Goal: Task Accomplishment & Management: Complete application form

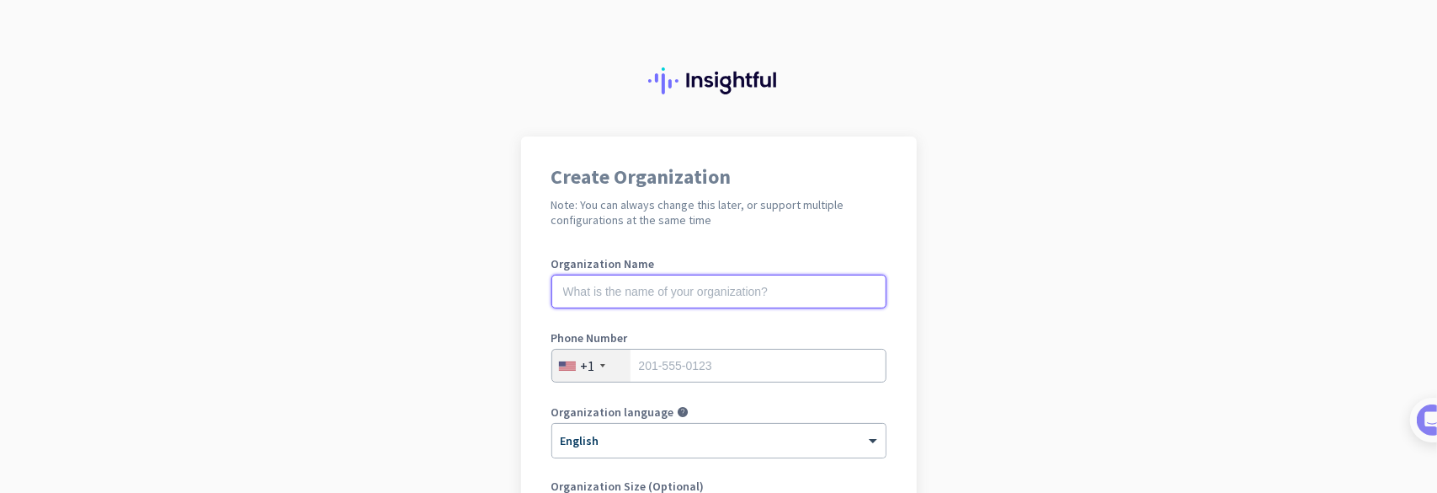
click at [699, 290] on input "text" at bounding box center [718, 291] width 335 height 34
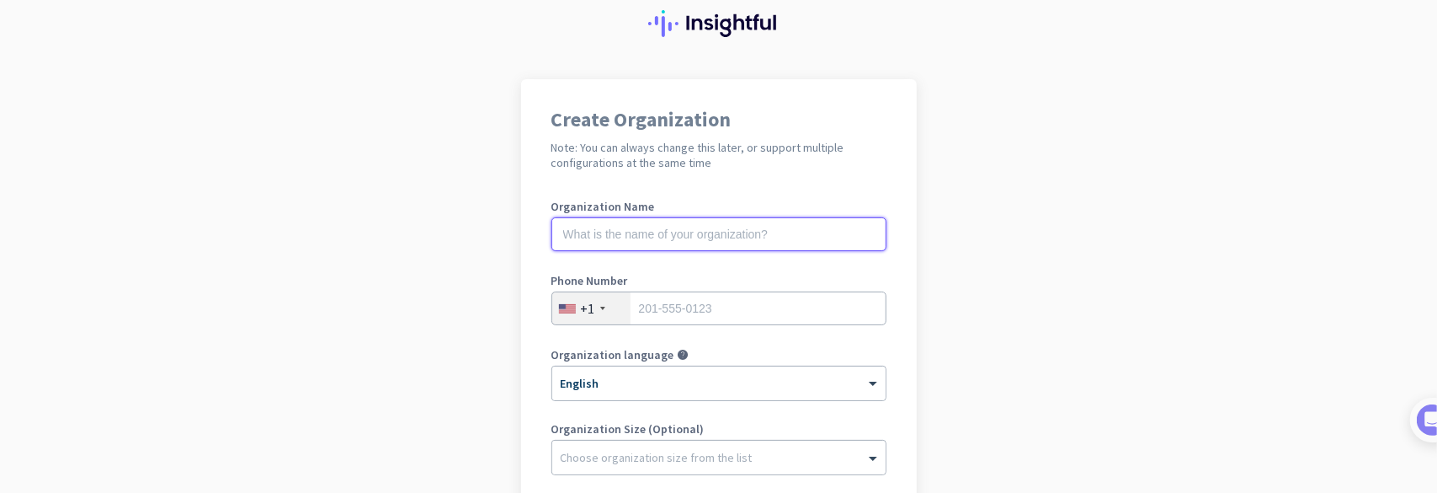
scroll to position [84, 0]
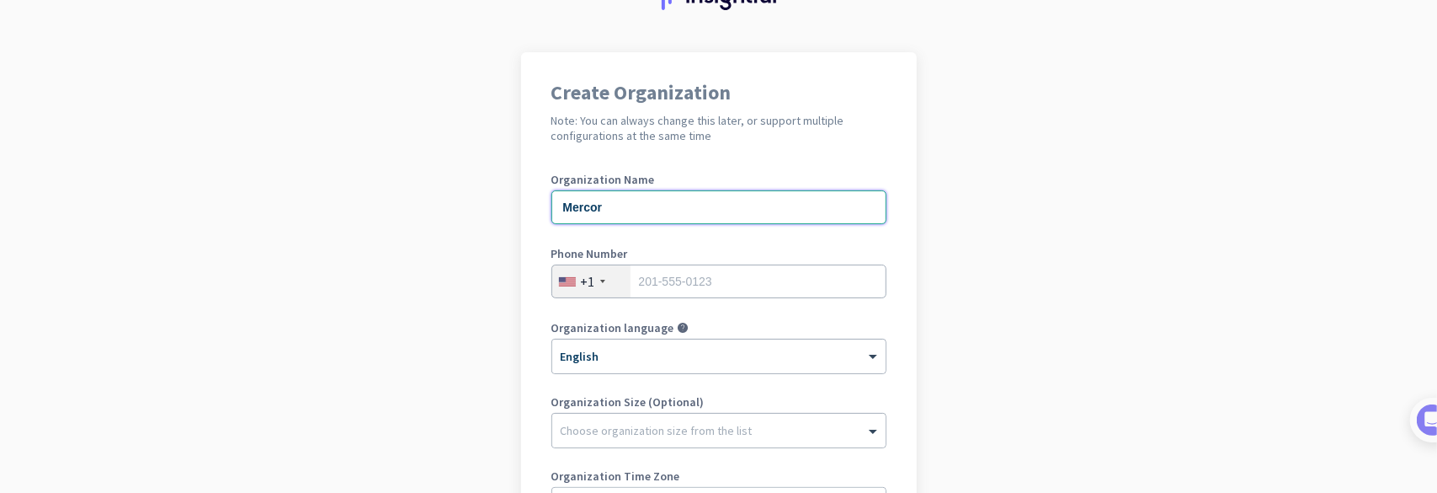
type input "Mercor"
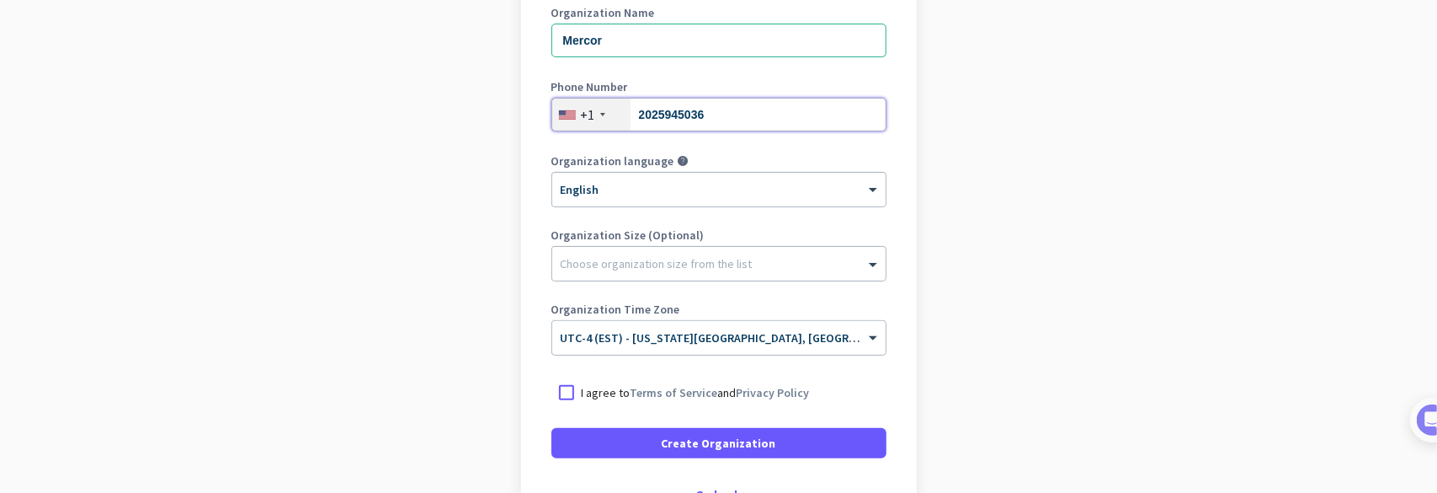
scroll to position [253, 0]
type input "2025945036"
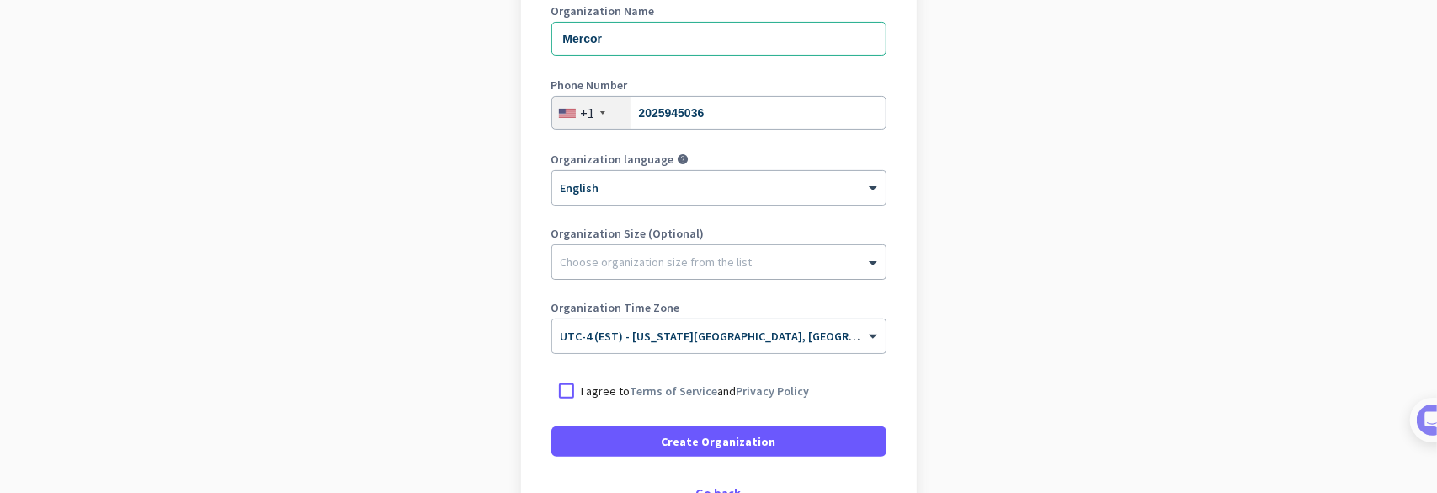
click at [761, 260] on div at bounding box center [718, 257] width 333 height 17
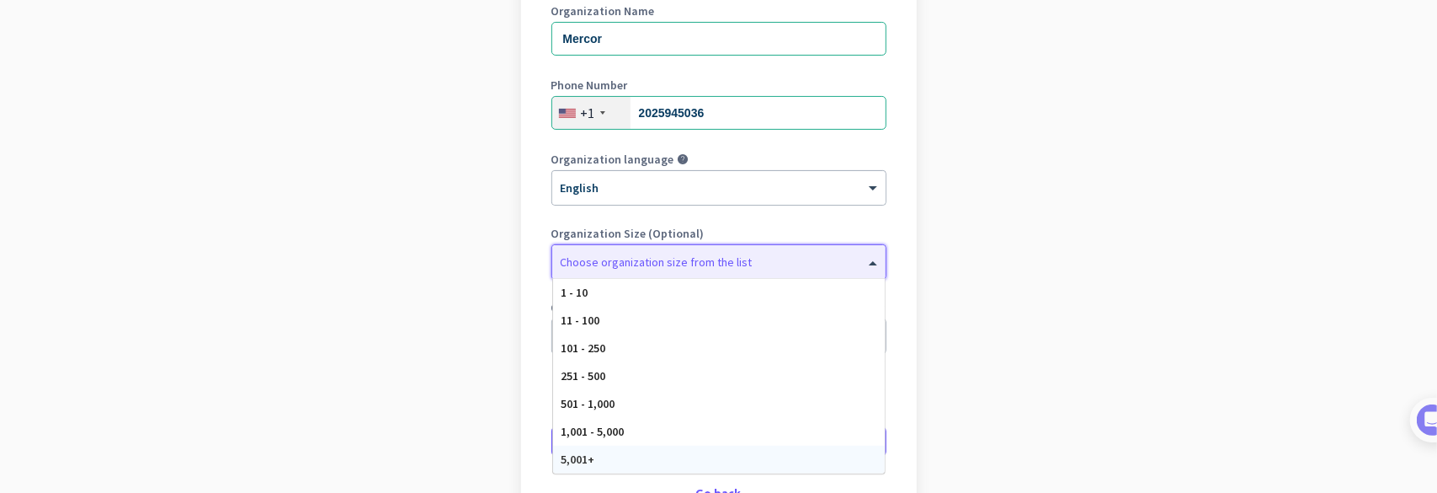
click at [678, 461] on div "5,001+" at bounding box center [719, 459] width 332 height 28
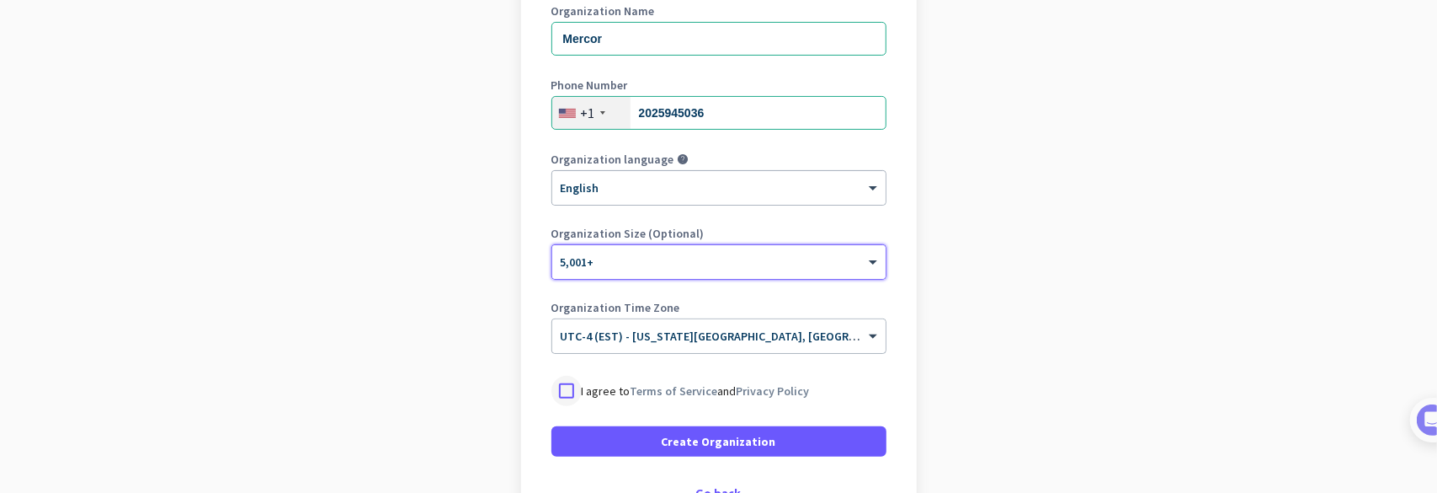
click at [551, 395] on div at bounding box center [566, 391] width 30 height 30
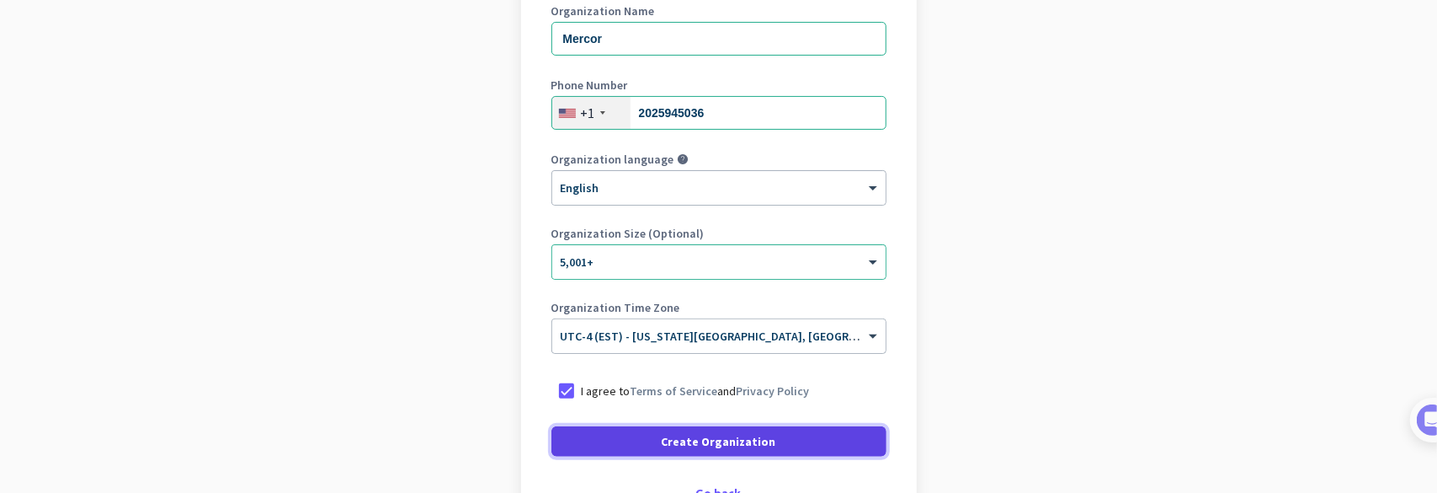
click at [610, 444] on span at bounding box center [718, 441] width 335 height 40
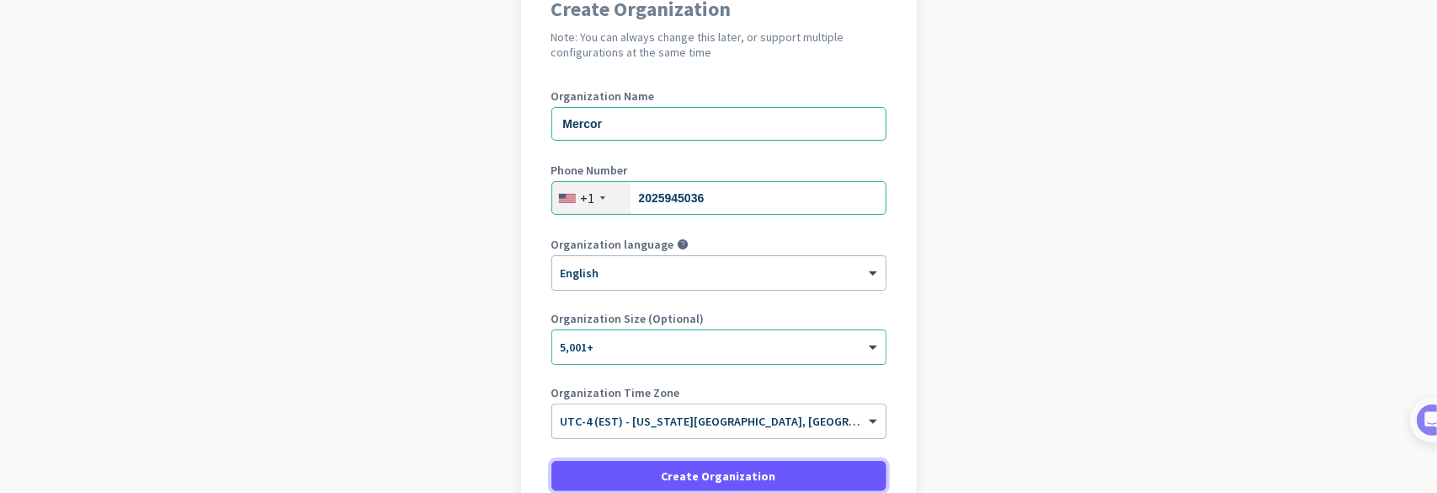
scroll to position [84, 0]
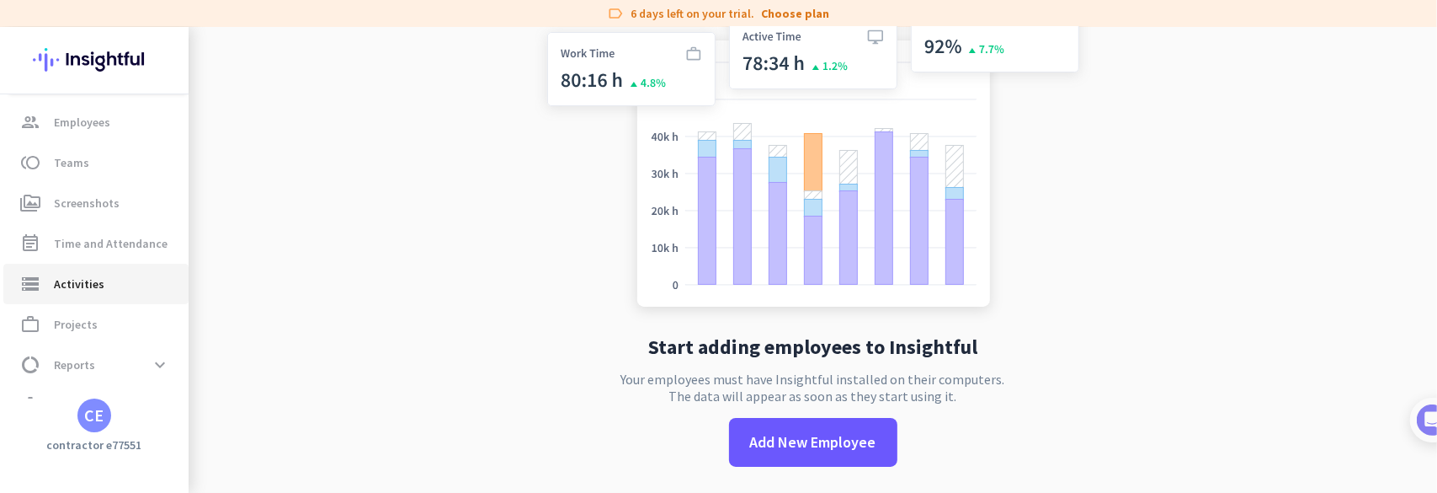
scroll to position [153, 0]
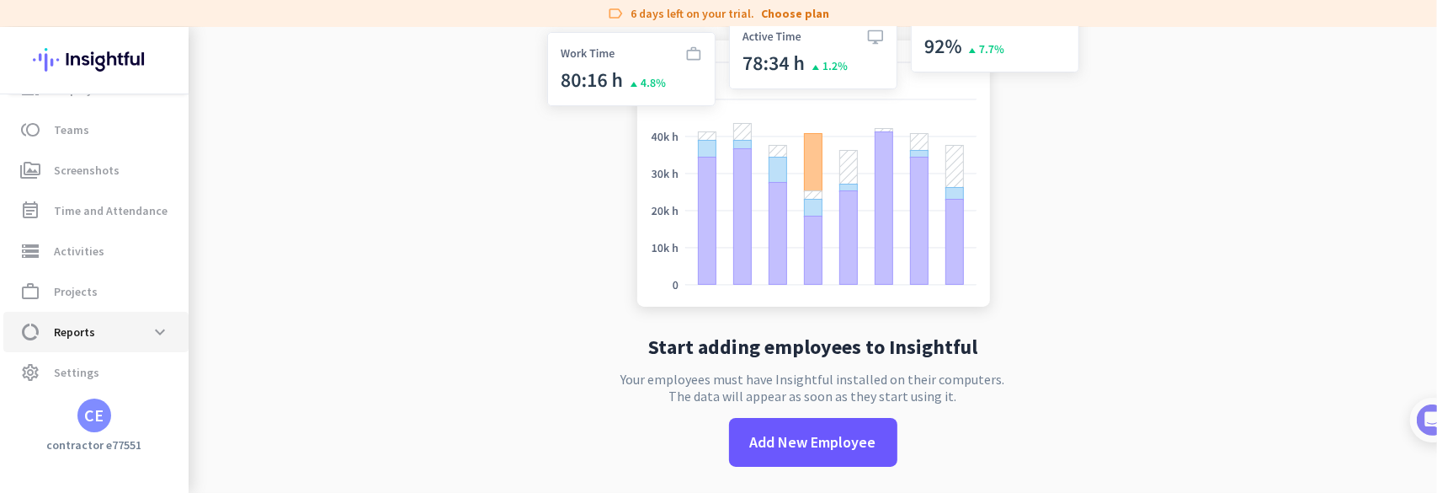
click at [135, 338] on span "data_usage Reports expand_more" at bounding box center [96, 332] width 158 height 30
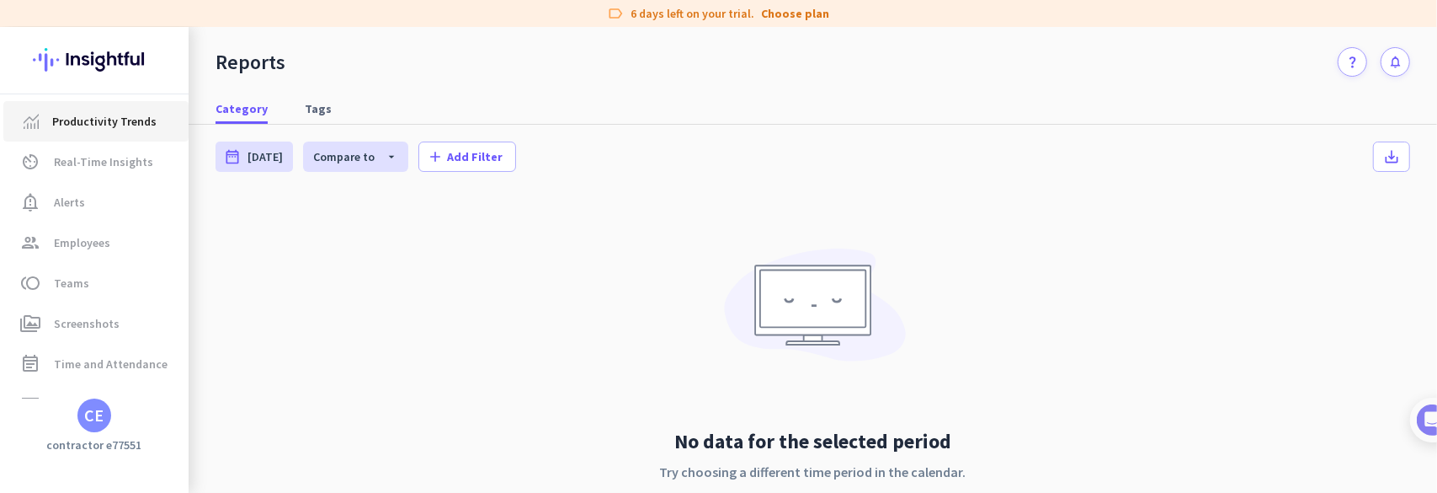
click at [110, 131] on span "Productivity Trends" at bounding box center [104, 121] width 104 height 20
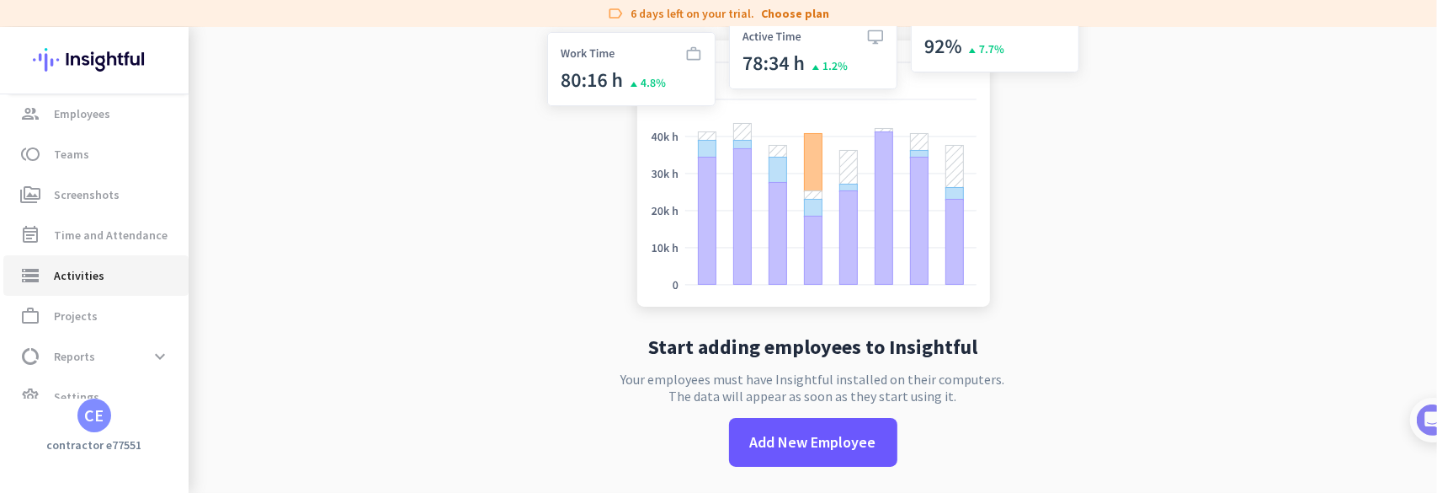
scroll to position [153, 0]
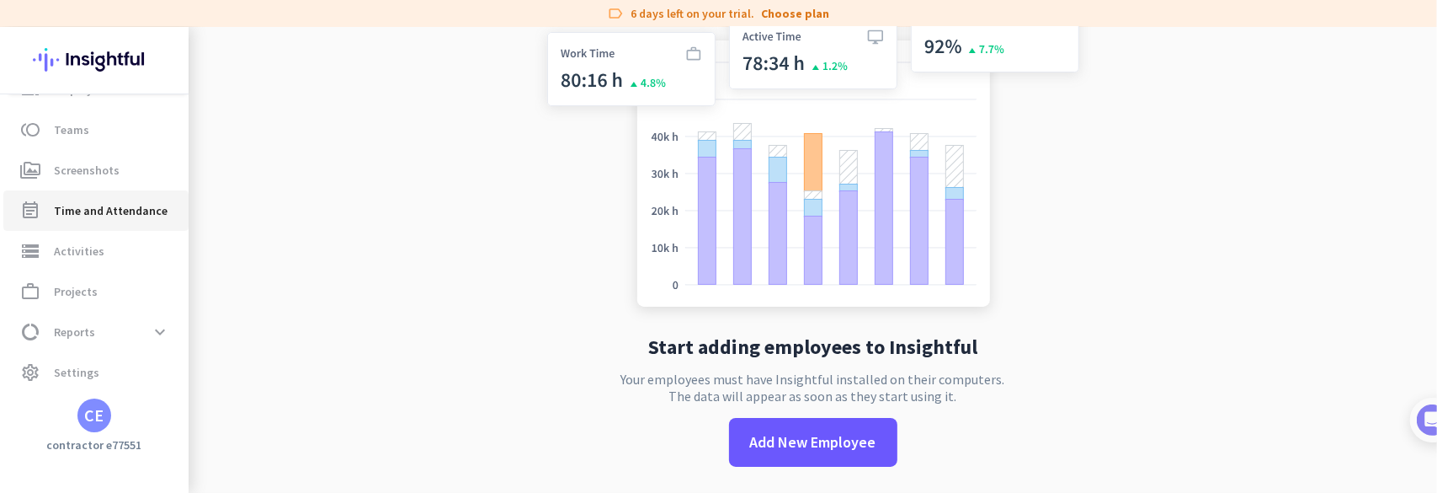
click at [103, 215] on span "Time and Attendance" at bounding box center [111, 210] width 114 height 20
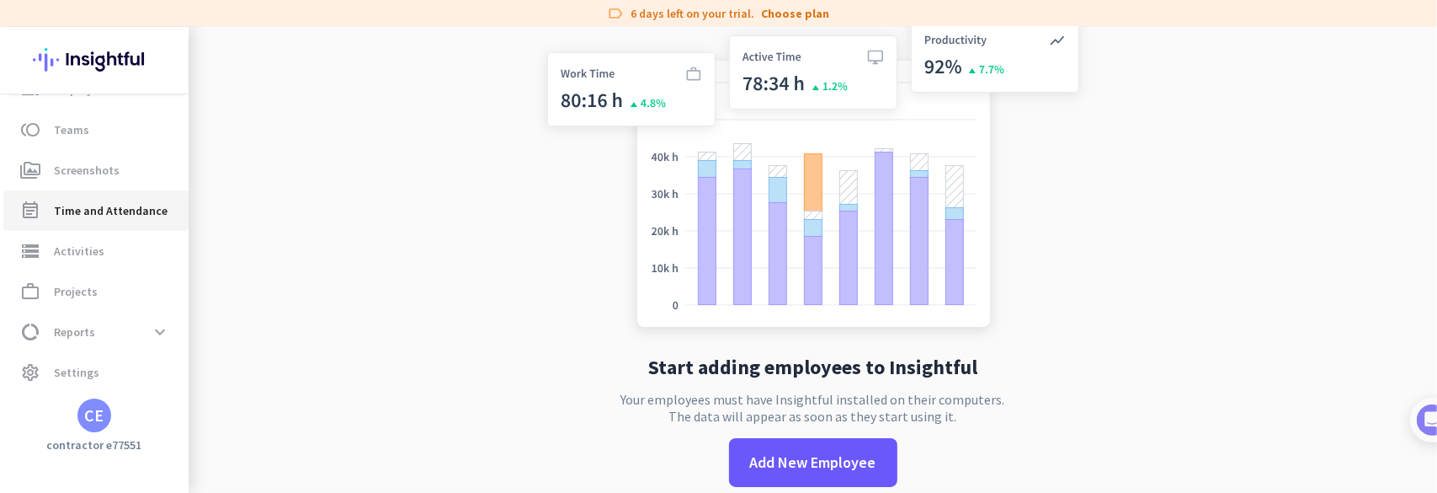
scroll to position [0, 0]
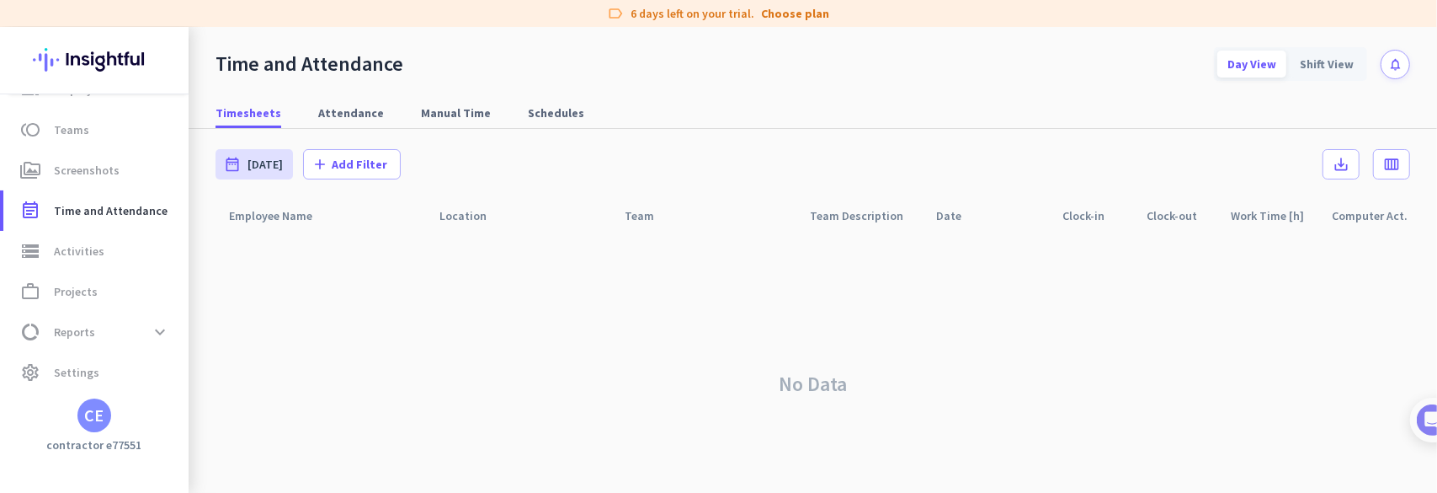
click at [141, 61] on img at bounding box center [94, 60] width 123 height 66
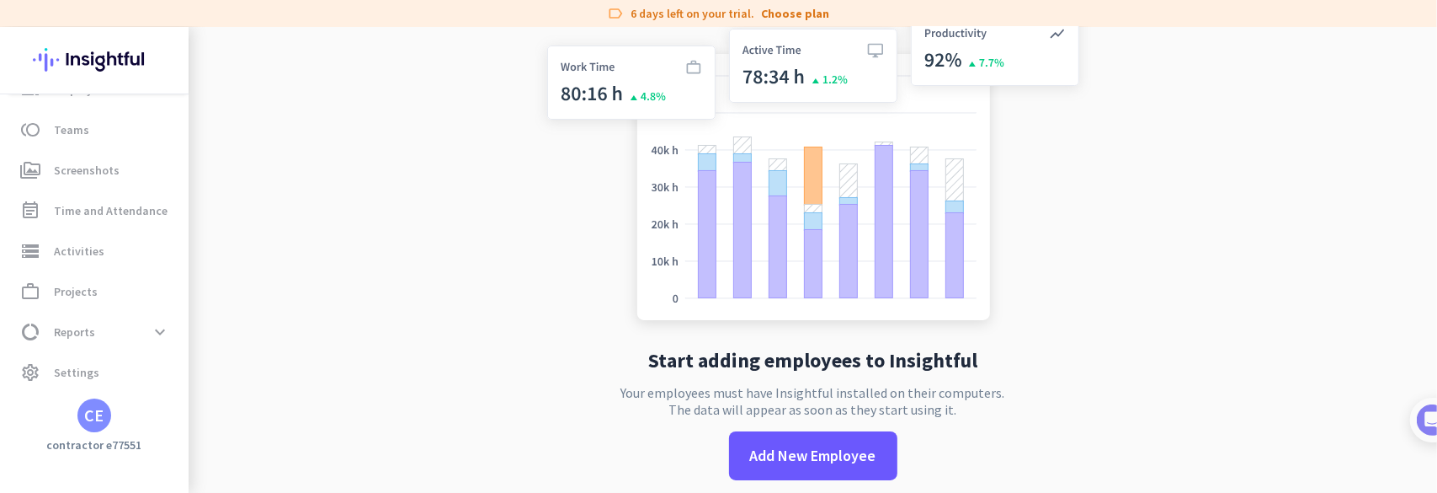
scroll to position [39, 0]
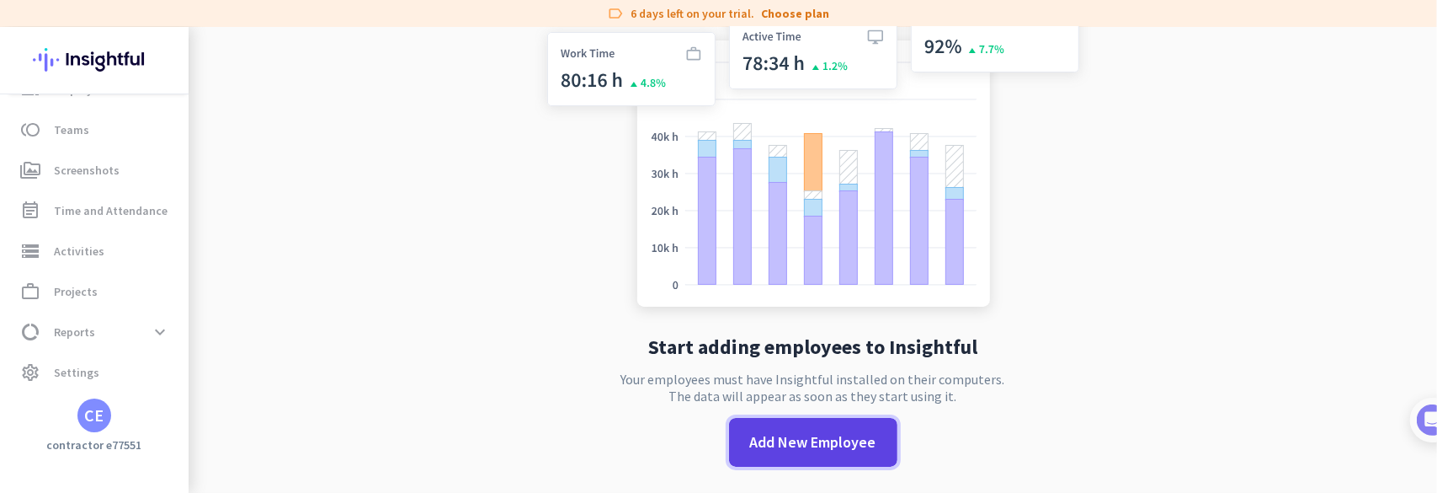
click at [836, 442] on span "Add New Employee" at bounding box center [813, 442] width 126 height 22
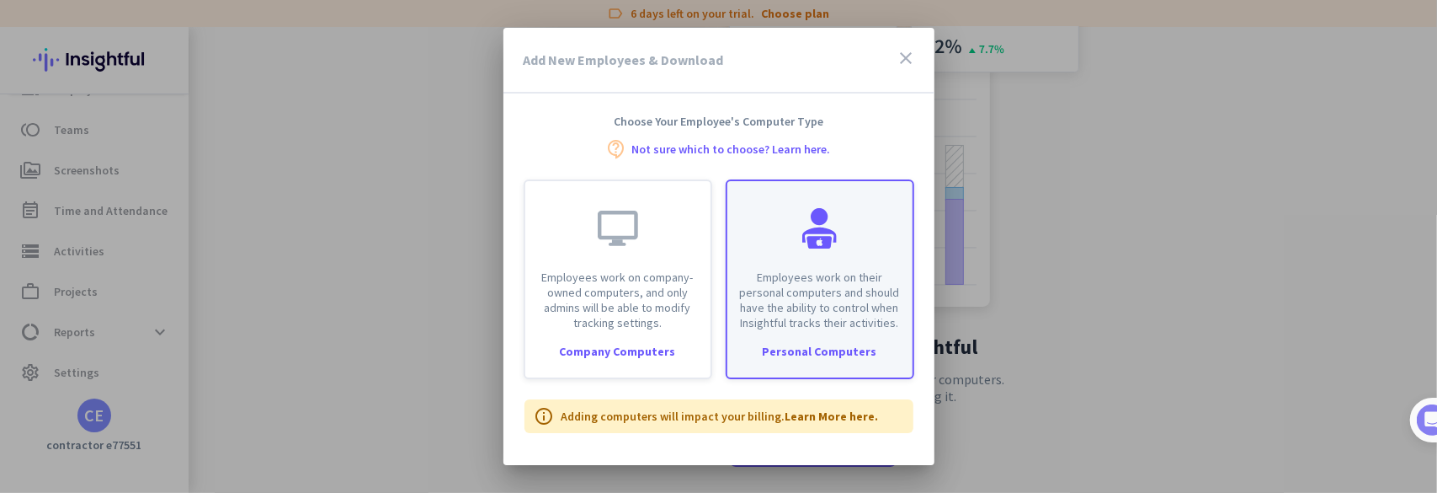
click at [820, 334] on div "Employees work on their personal computers and should have the ability to contr…" at bounding box center [820, 279] width 189 height 200
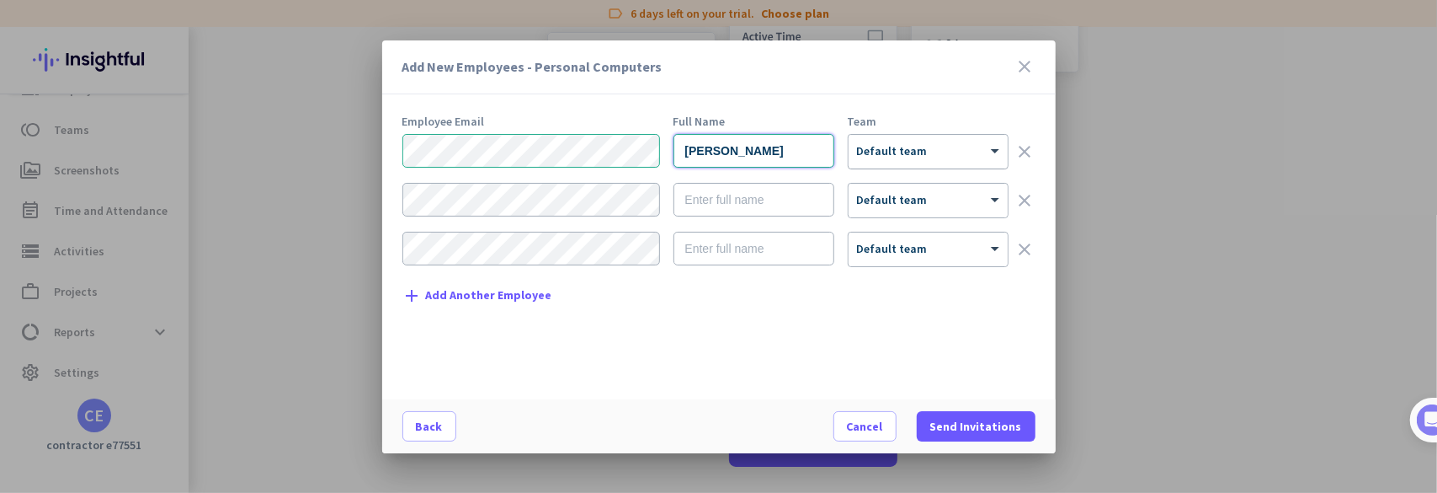
type input "[PERSON_NAME]"
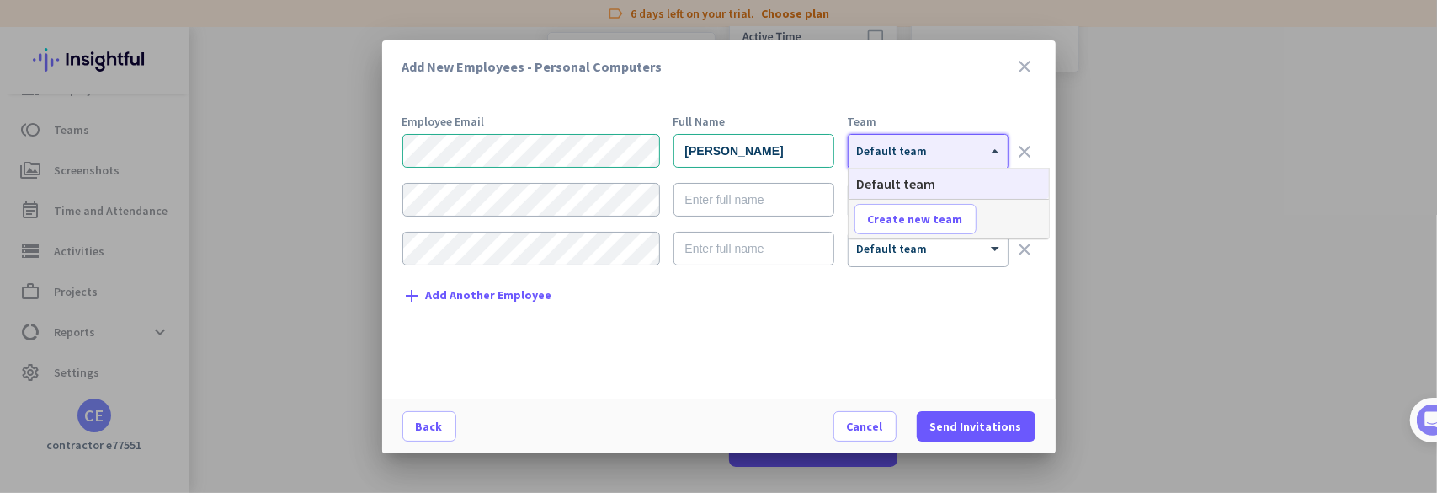
click at [889, 163] on div "× Default team" at bounding box center [928, 152] width 159 height 34
click at [994, 424] on span "Send Invitations" at bounding box center [976, 426] width 92 height 17
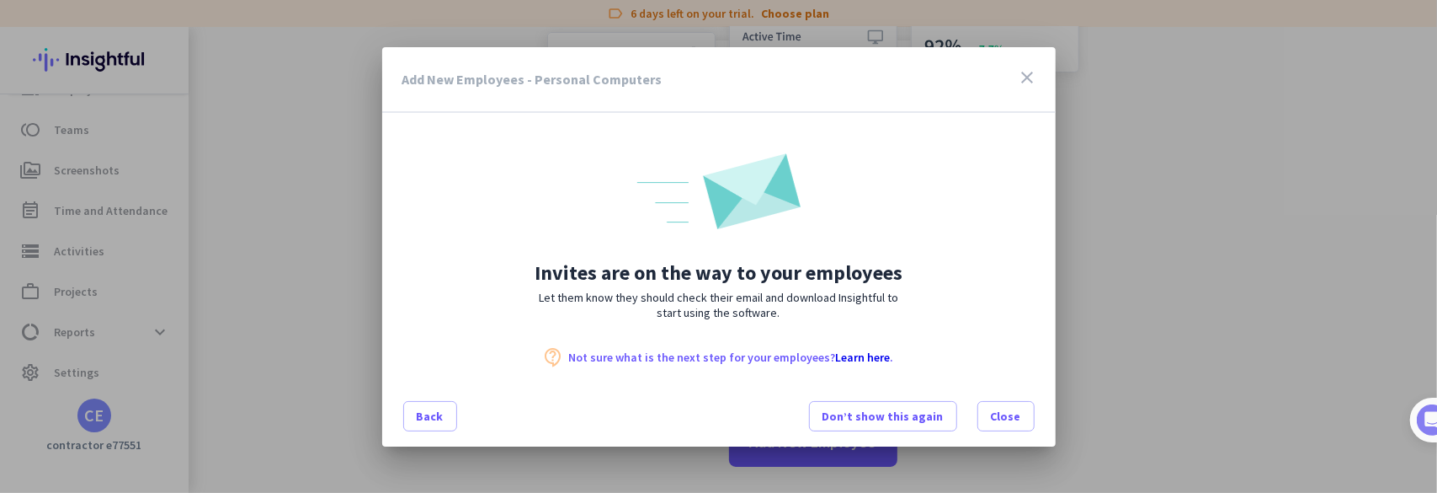
click at [1020, 80] on icon "close" at bounding box center [1028, 77] width 20 height 20
